Goal: Transaction & Acquisition: Purchase product/service

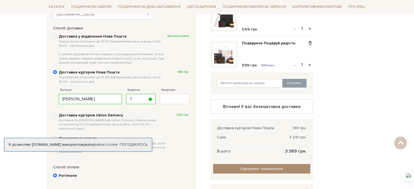
scroll to position [136, 0]
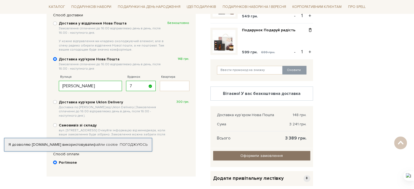
click at [290, 154] on link "Оформити замовлення" at bounding box center [261, 156] width 97 height 10
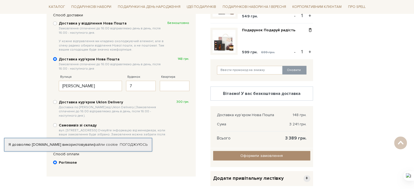
scroll to position [127, 0]
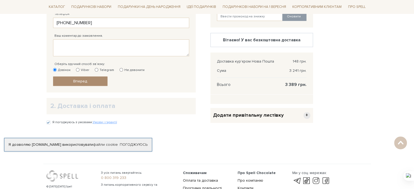
scroll to position [222, 0]
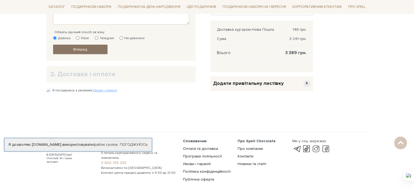
click at [83, 48] on span "Вперед" at bounding box center [80, 49] width 14 height 5
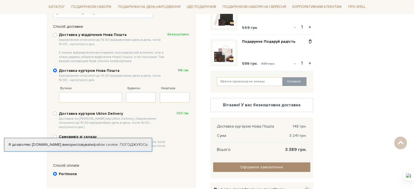
scroll to position [160, 0]
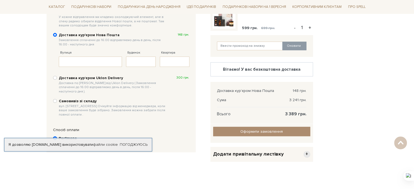
click at [94, 66] on div "Доставка у відділення Нова Пошта Замовлення сплаченні до 16:00 відправляємо ден…" at bounding box center [121, 56] width 142 height 127
click at [95, 61] on input "Вулиця" at bounding box center [90, 62] width 63 height 10
click at [105, 61] on input "Ktjyslf Gthdjvfqcmrjuj" at bounding box center [90, 62] width 63 height 10
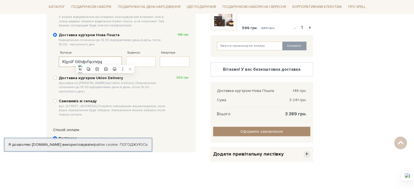
click at [105, 61] on input "Ktjyslf Gthdjvfqcmrjuj" at bounding box center [90, 62] width 63 height 10
type input "[PERSON_NAME]"
click at [144, 61] on input "Будинок" at bounding box center [141, 62] width 30 height 10
type input "7"
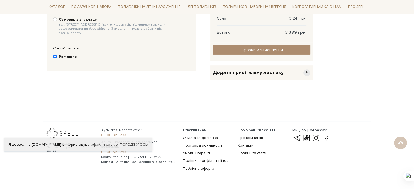
scroll to position [188, 0]
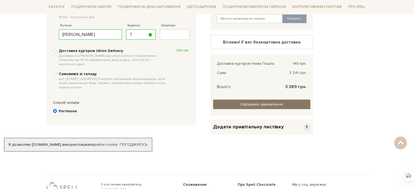
click at [241, 103] on span "Оформити замовлення" at bounding box center [261, 104] width 42 height 5
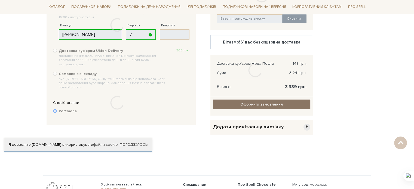
scroll to position [127, 0]
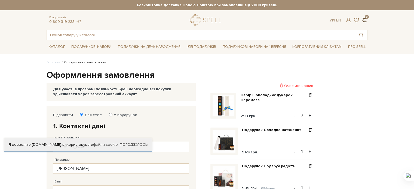
click at [364, 19] on span at bounding box center [364, 20] width 7 height 6
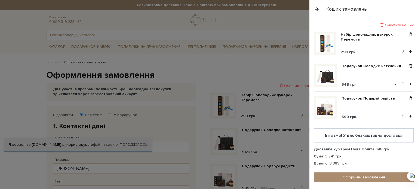
click at [321, 10] on div "Кошик замовлень" at bounding box center [364, 9] width 109 height 18
click at [314, 10] on button "button" at bounding box center [317, 9] width 6 height 10
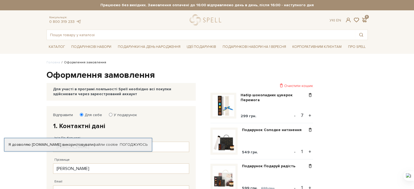
drag, startPoint x: 344, startPoint y: 20, endPoint x: 349, endPoint y: 21, distance: 4.1
click at [345, 20] on div "Ук | En | 9" at bounding box center [349, 20] width 38 height 5
click at [350, 21] on span at bounding box center [348, 20] width 7 height 6
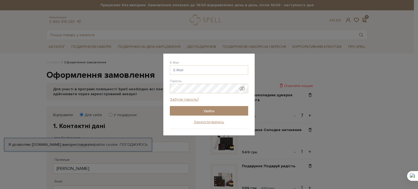
click at [294, 36] on div "Авторизація E-Mail Пароль Забули пароль? Увійти Зареєструватись Забули пароль? …" at bounding box center [209, 94] width 418 height 189
